Goal: Task Accomplishment & Management: Complete application form

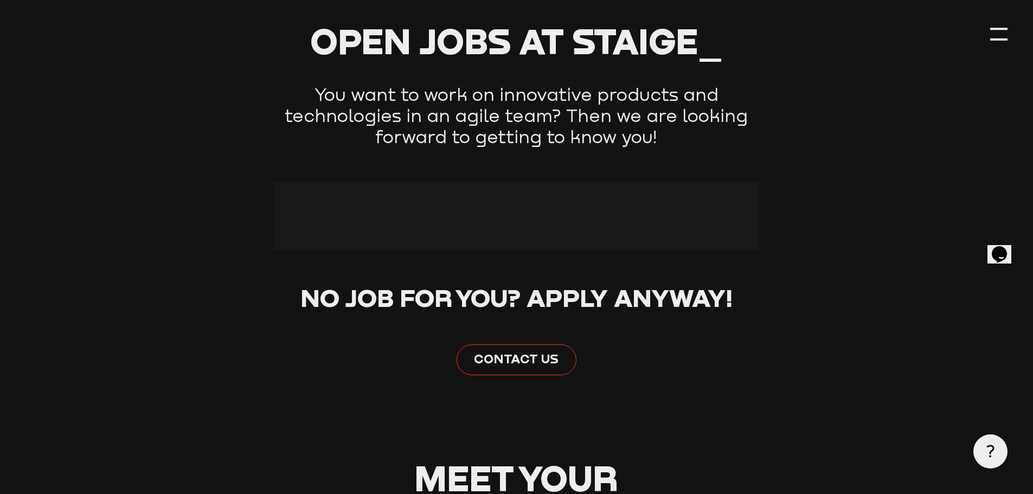
click at [598, 221] on div at bounding box center [516, 216] width 484 height 68
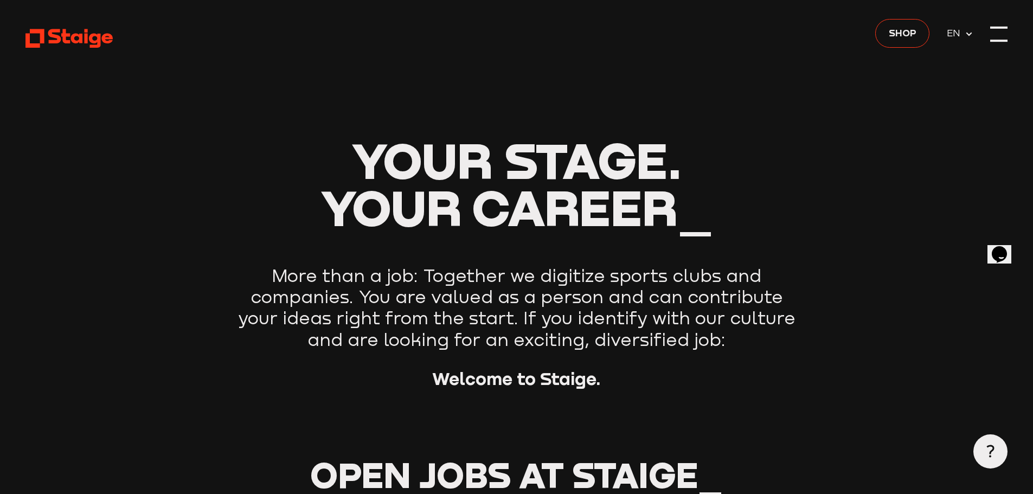
click at [994, 33] on div at bounding box center [998, 33] width 17 height 17
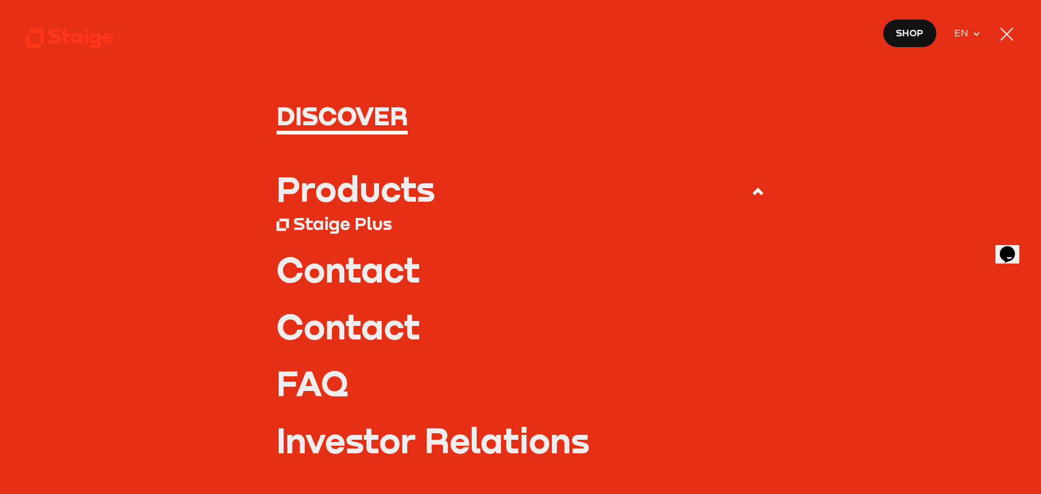
scroll to position [183, 0]
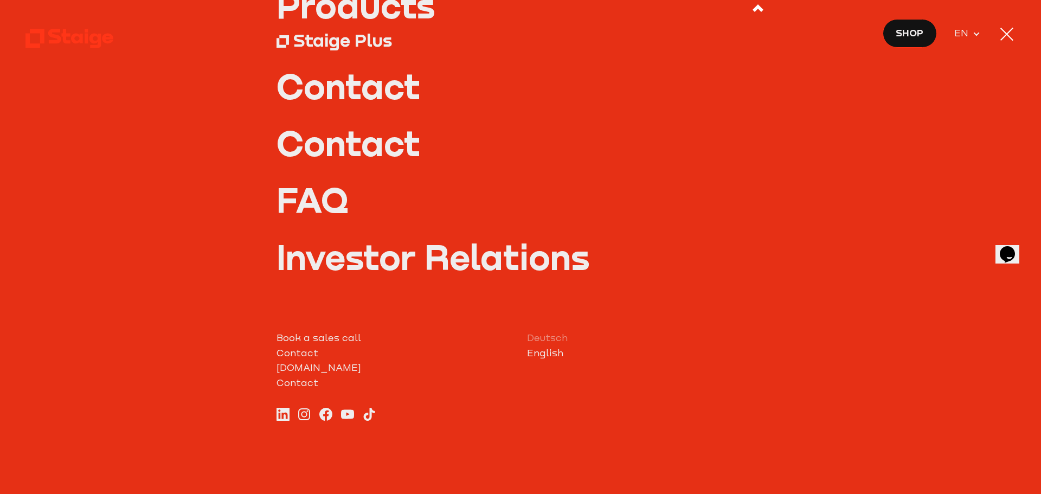
click at [545, 337] on link "Deutsch" at bounding box center [646, 338] width 238 height 15
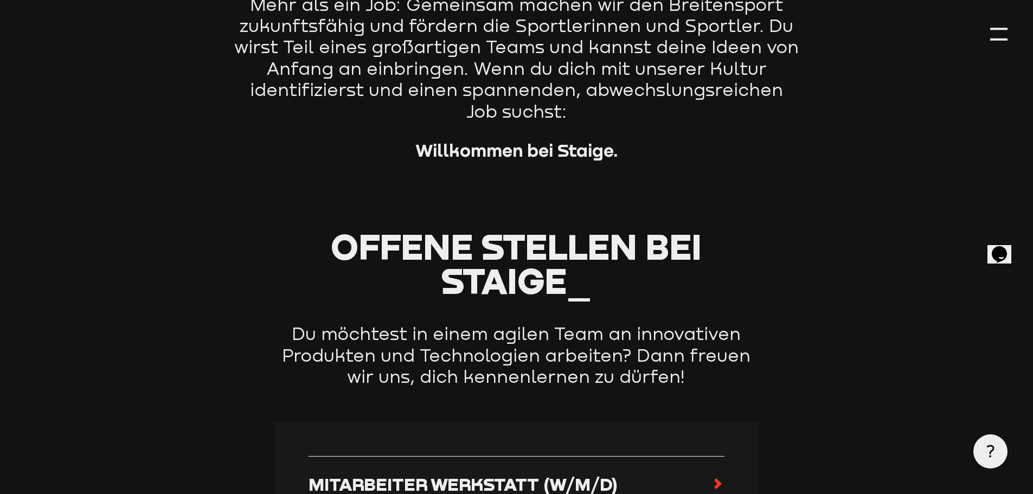
scroll to position [434, 0]
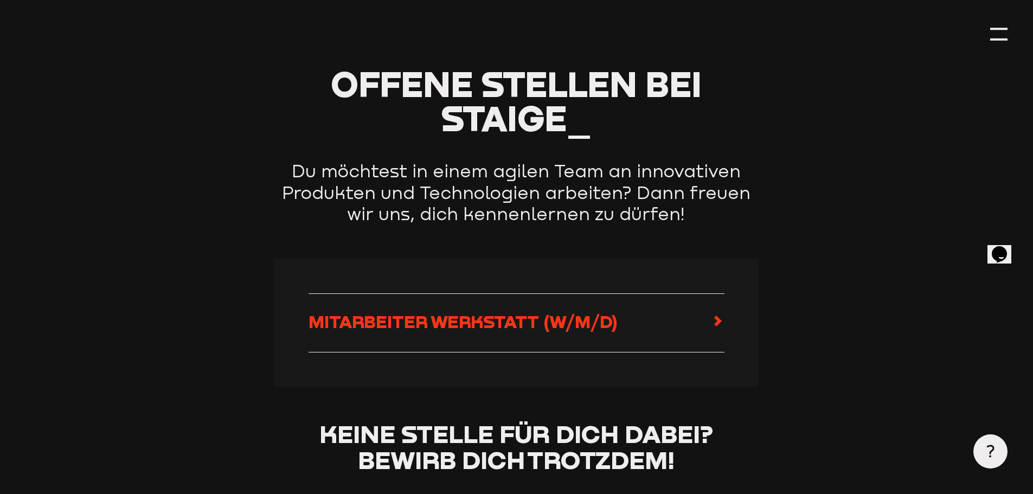
click at [557, 318] on span "Mitarbeiter Werkstatt (w/m/d)" at bounding box center [462, 321] width 309 height 21
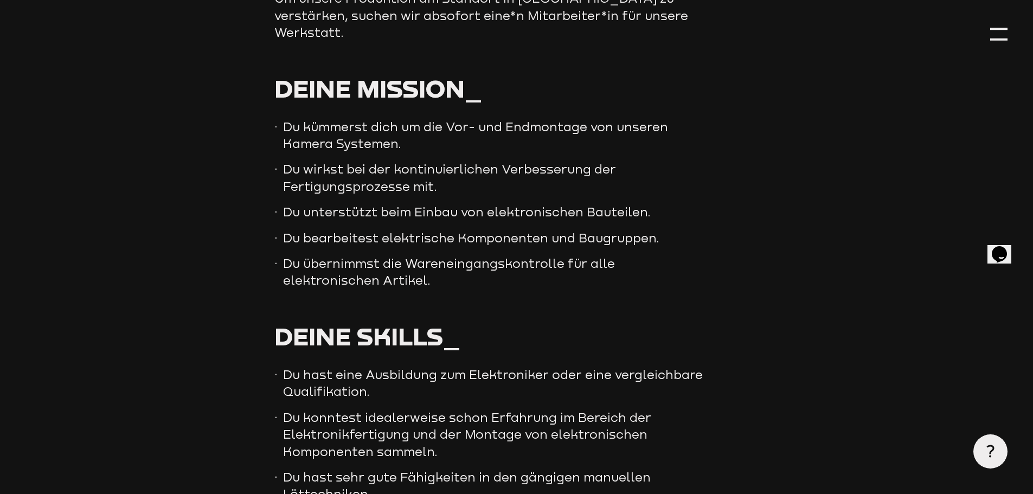
scroll to position [705, 0]
